Goal: Transaction & Acquisition: Purchase product/service

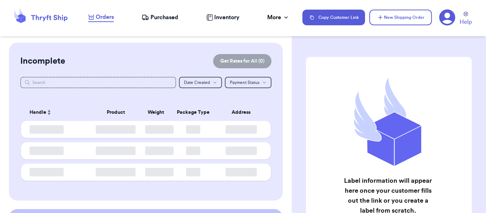
checkbox input "false"
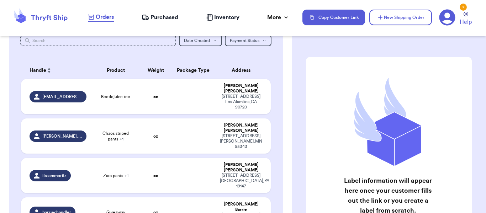
scroll to position [41, 0]
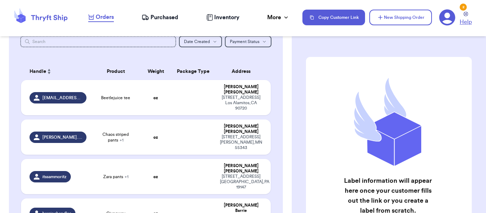
click at [465, 13] on icon at bounding box center [466, 14] width 5 height 5
click at [453, 17] on icon at bounding box center [448, 18] width 16 height 16
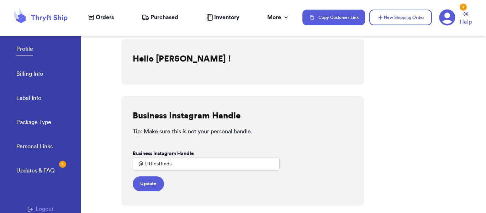
click at [40, 77] on link "Billing Info" at bounding box center [29, 75] width 27 height 10
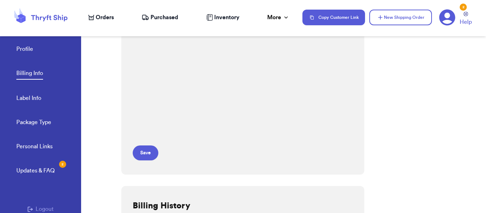
scroll to position [84, 0]
click at [144, 153] on button "Save" at bounding box center [146, 152] width 26 height 15
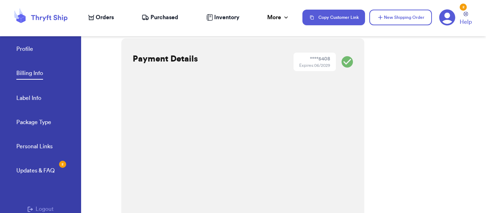
scroll to position [0, 0]
click at [36, 97] on link "Label Info" at bounding box center [28, 99] width 25 height 10
select select "AZ"
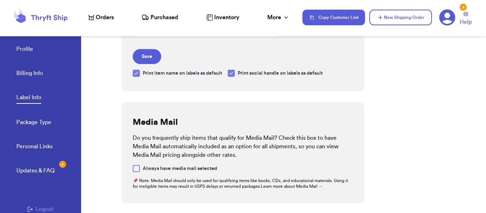
scroll to position [358, 0]
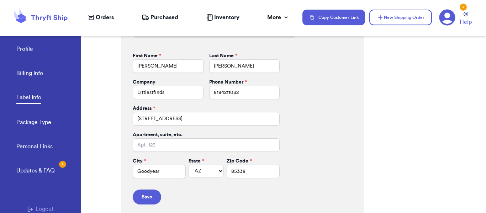
click at [28, 51] on link "Profile" at bounding box center [24, 50] width 17 height 10
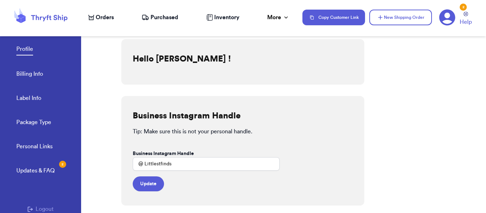
click at [23, 98] on link "Label Info" at bounding box center [28, 99] width 25 height 10
select select "AZ"
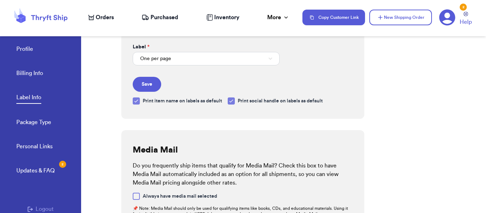
scroll to position [94, 0]
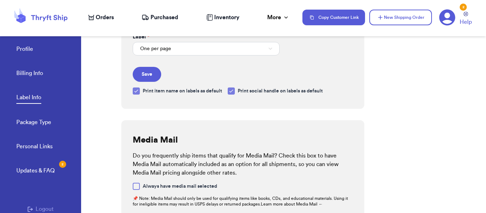
click at [154, 20] on span "Purchased" at bounding box center [165, 17] width 28 height 9
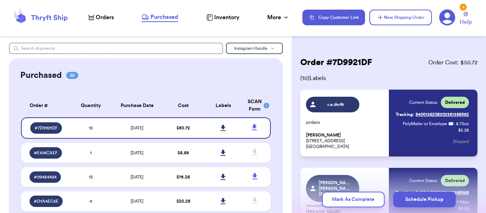
click at [108, 19] on span "Orders" at bounding box center [105, 17] width 18 height 9
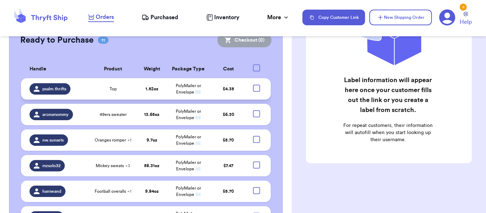
scroll to position [147, 0]
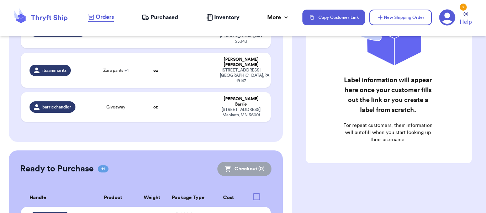
click at [259, 193] on div at bounding box center [256, 196] width 7 height 7
click at [257, 193] on input "checkbox" at bounding box center [256, 193] width 0 height 0
checkbox input "true"
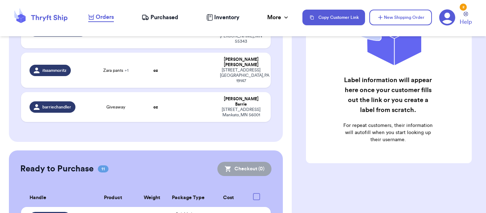
checkbox input "true"
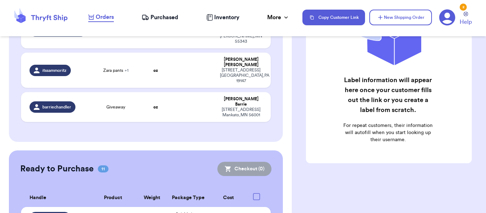
checkbox input "true"
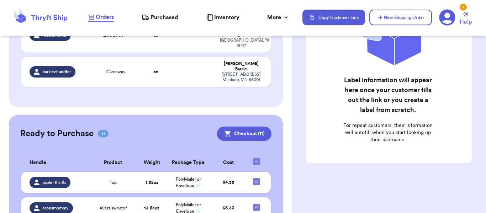
scroll to position [184, 0]
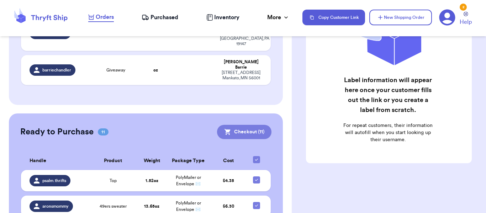
click at [253, 125] on button "Checkout ( 11 )" at bounding box center [244, 132] width 54 height 14
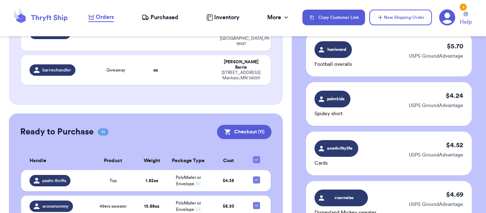
scroll to position [607, 0]
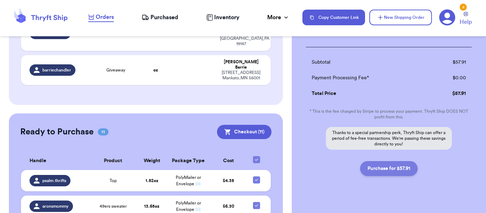
click at [411, 161] on button "Purchase for $57.91" at bounding box center [389, 168] width 58 height 15
checkbox input "false"
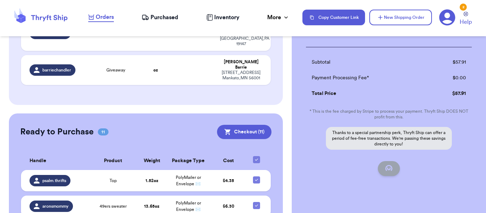
checkbox input "false"
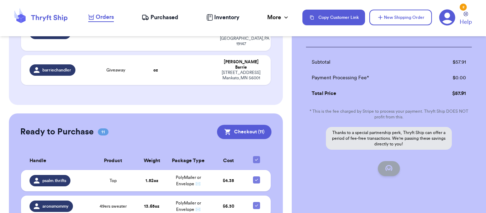
checkbox input "false"
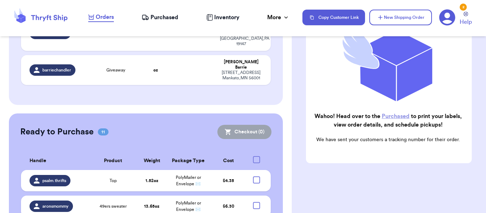
checkbox input "true"
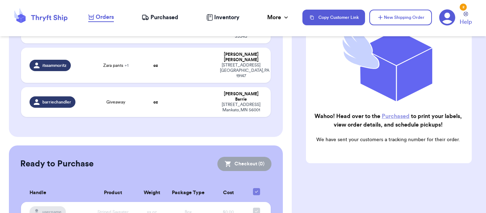
scroll to position [0, 0]
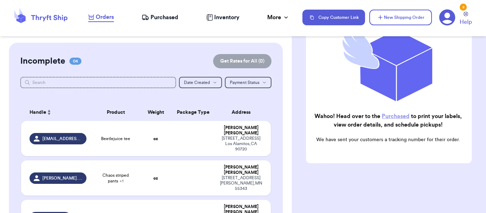
click at [158, 21] on span "Purchased" at bounding box center [165, 17] width 28 height 9
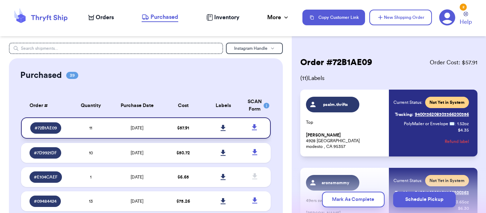
click at [224, 127] on icon at bounding box center [223, 128] width 5 height 6
